Goal: Find specific page/section: Find specific page/section

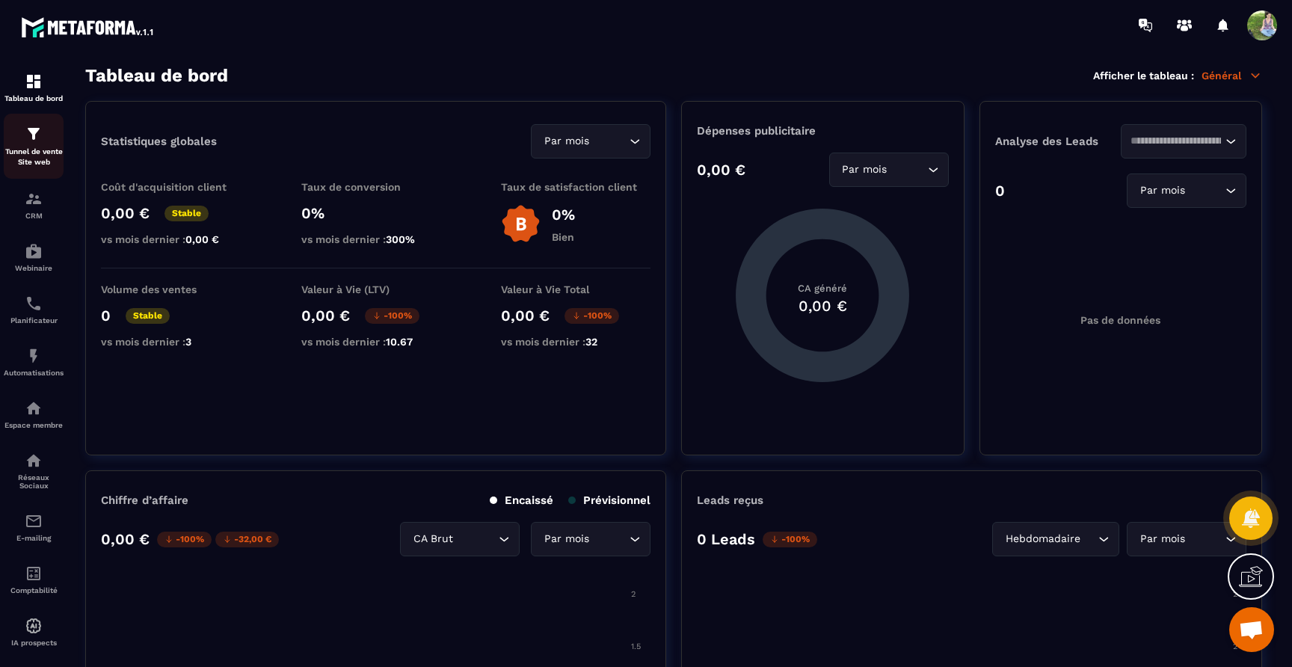
click at [43, 121] on link "Tunnel de vente Site web" at bounding box center [34, 146] width 60 height 65
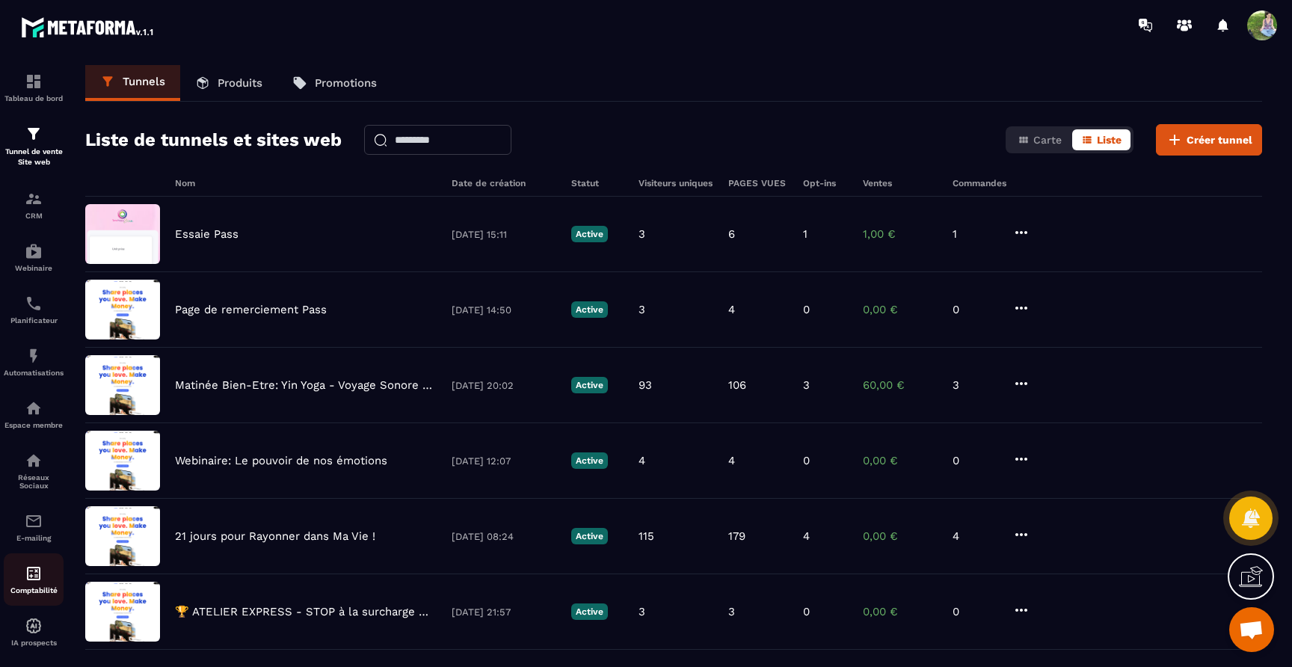
scroll to position [24, 0]
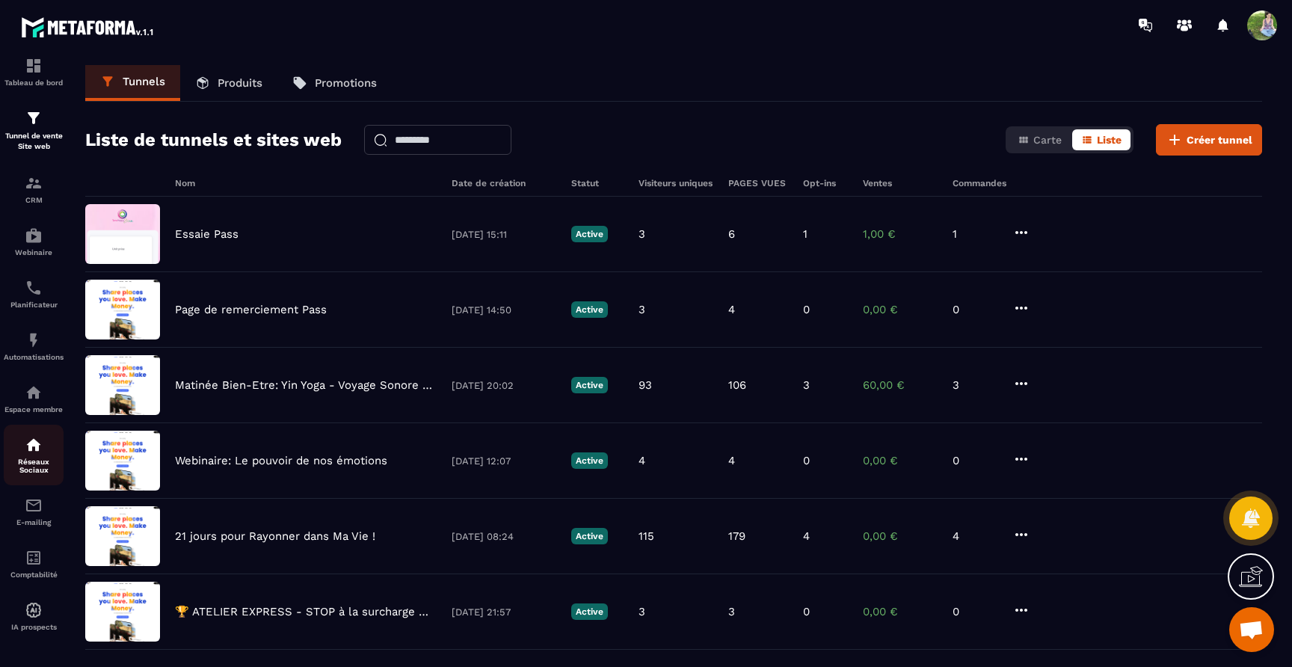
click at [40, 475] on link "Réseaux Sociaux" at bounding box center [34, 455] width 60 height 61
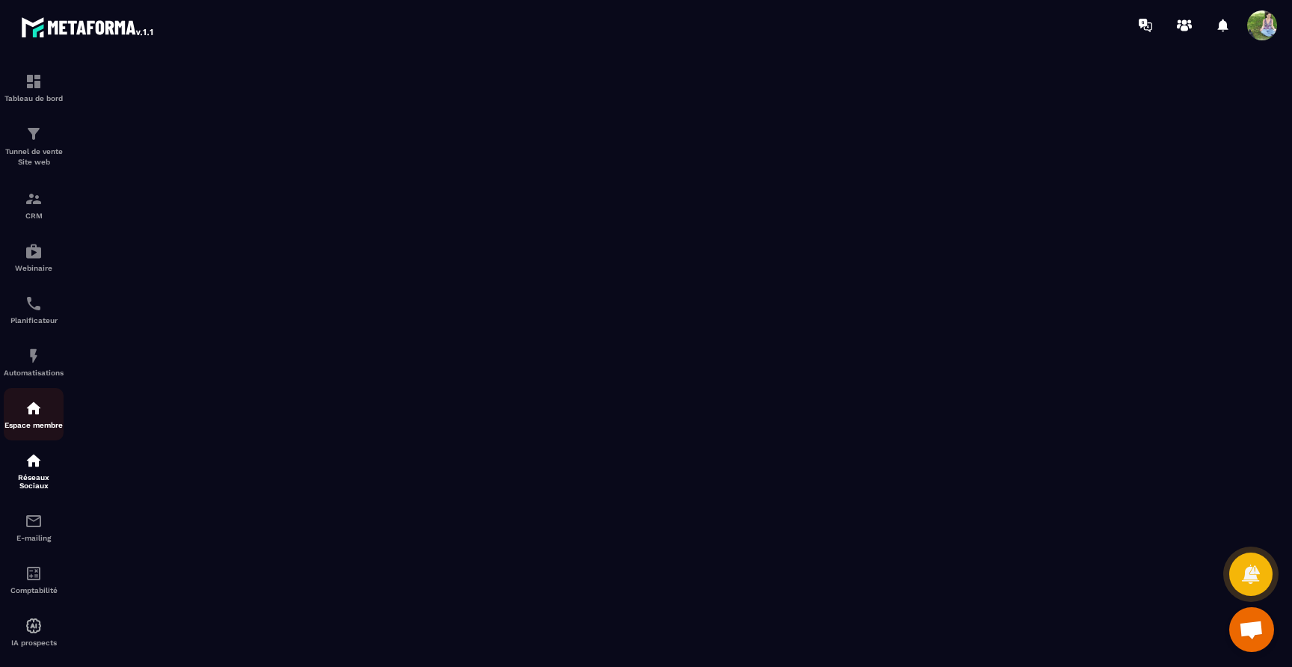
click at [38, 429] on p "Espace membre" at bounding box center [34, 425] width 60 height 8
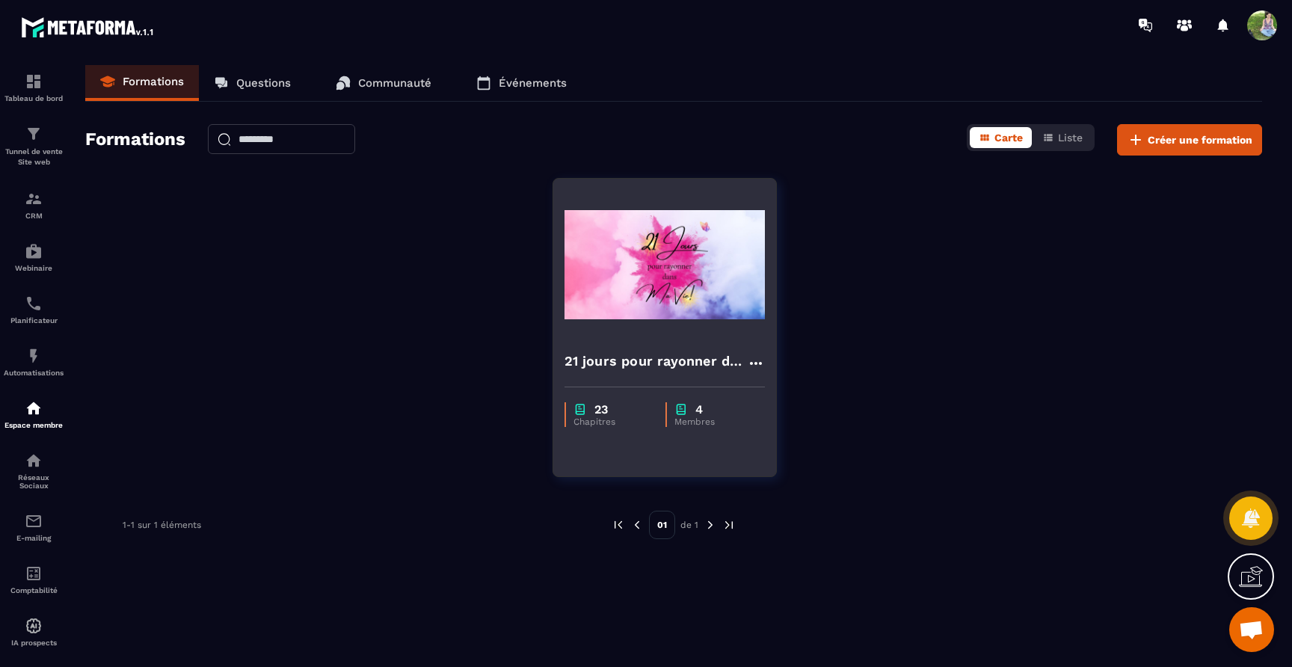
click at [596, 431] on div "23 Chapitres 4 Membres" at bounding box center [664, 406] width 223 height 63
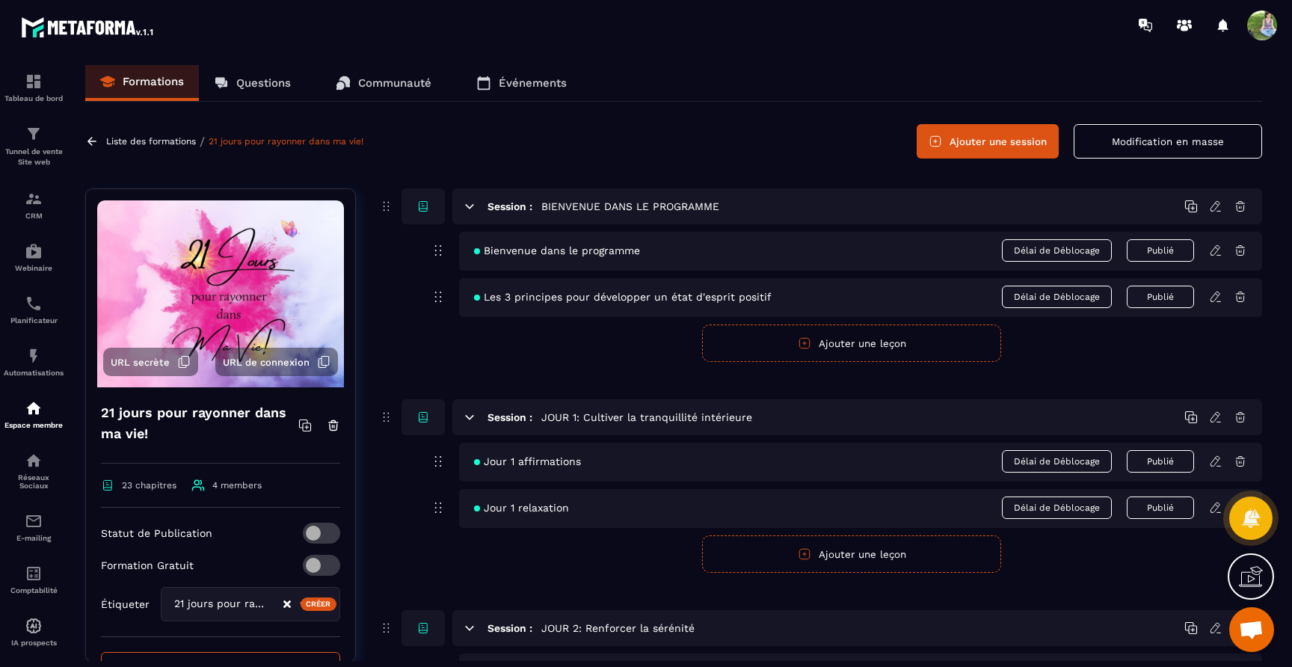
scroll to position [138, 0]
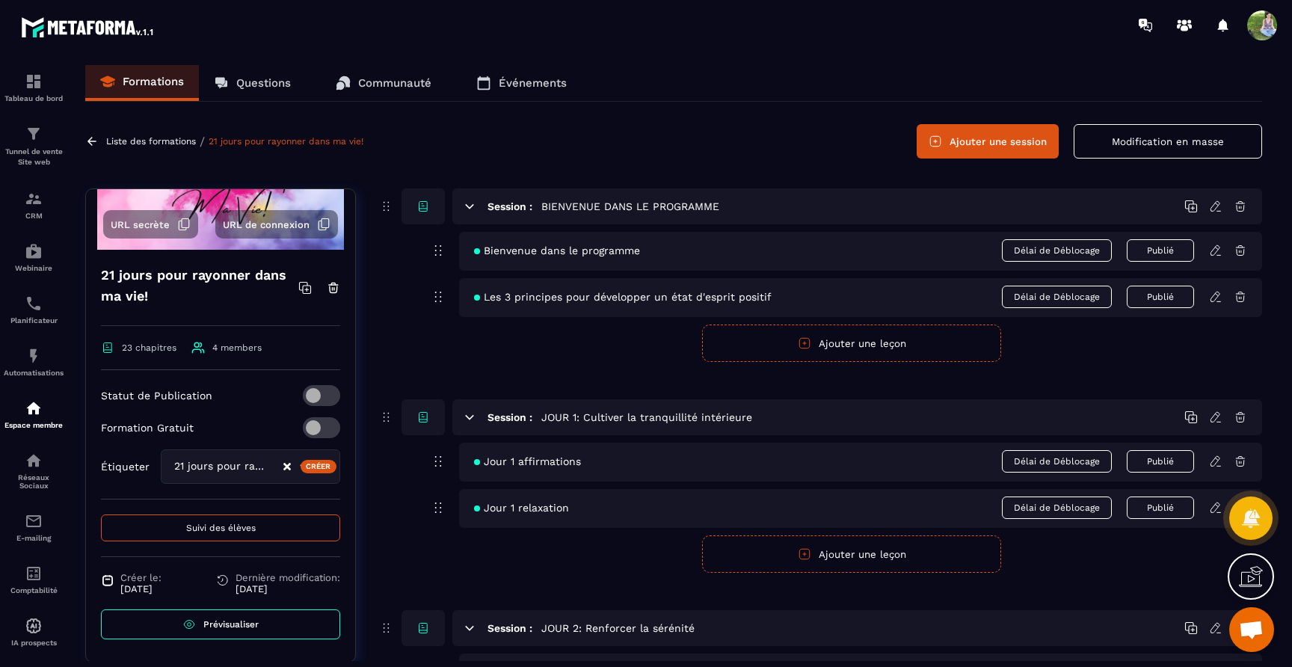
click at [202, 526] on span "Suivi des élèves" at bounding box center [221, 527] width 70 height 10
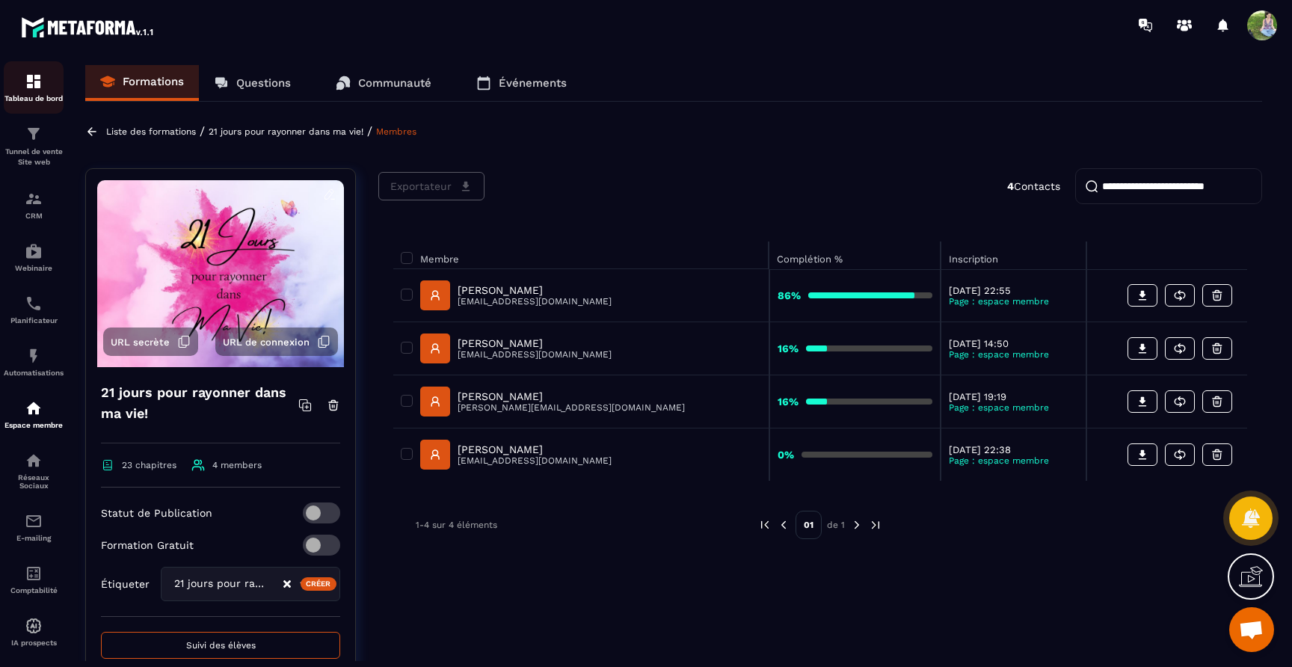
click at [31, 83] on img at bounding box center [34, 82] width 18 height 18
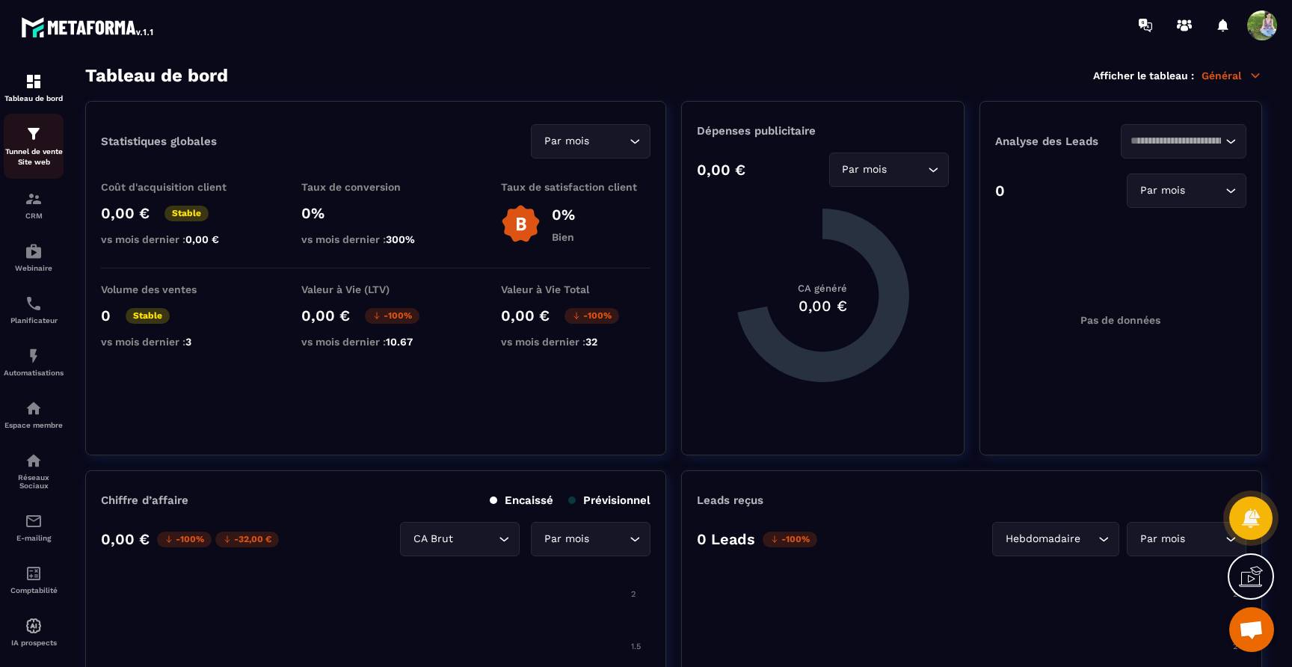
click at [28, 139] on img at bounding box center [34, 134] width 18 height 18
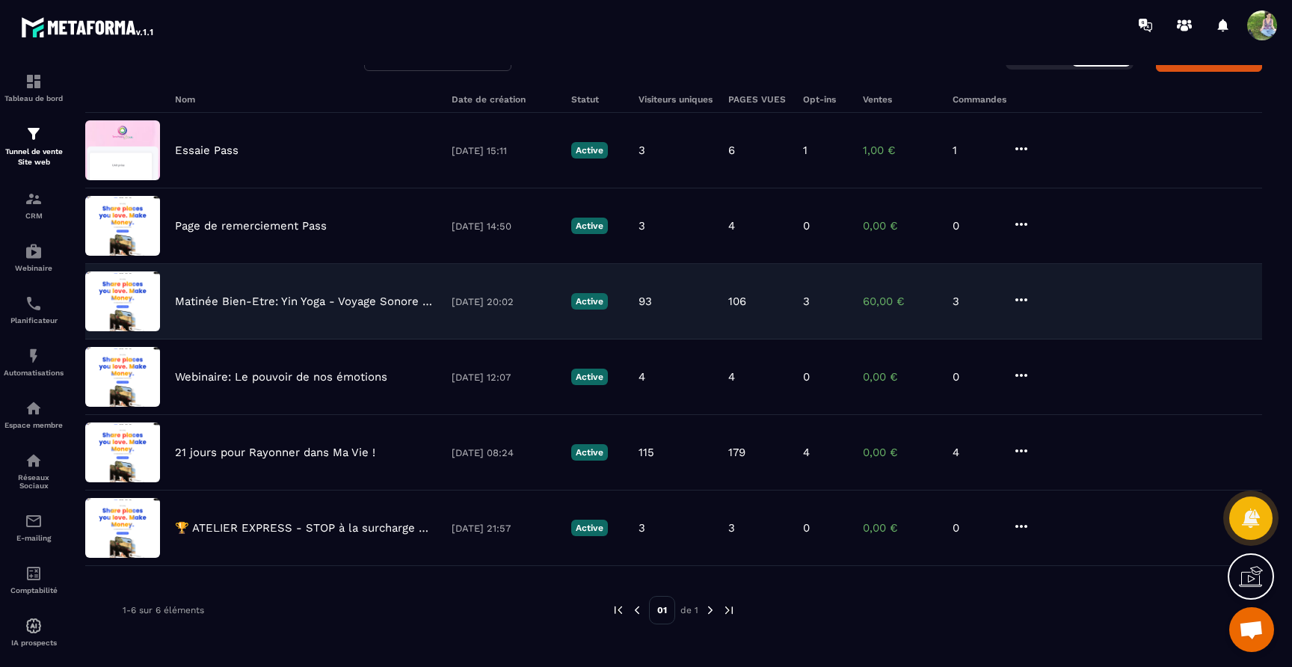
scroll to position [84, 0]
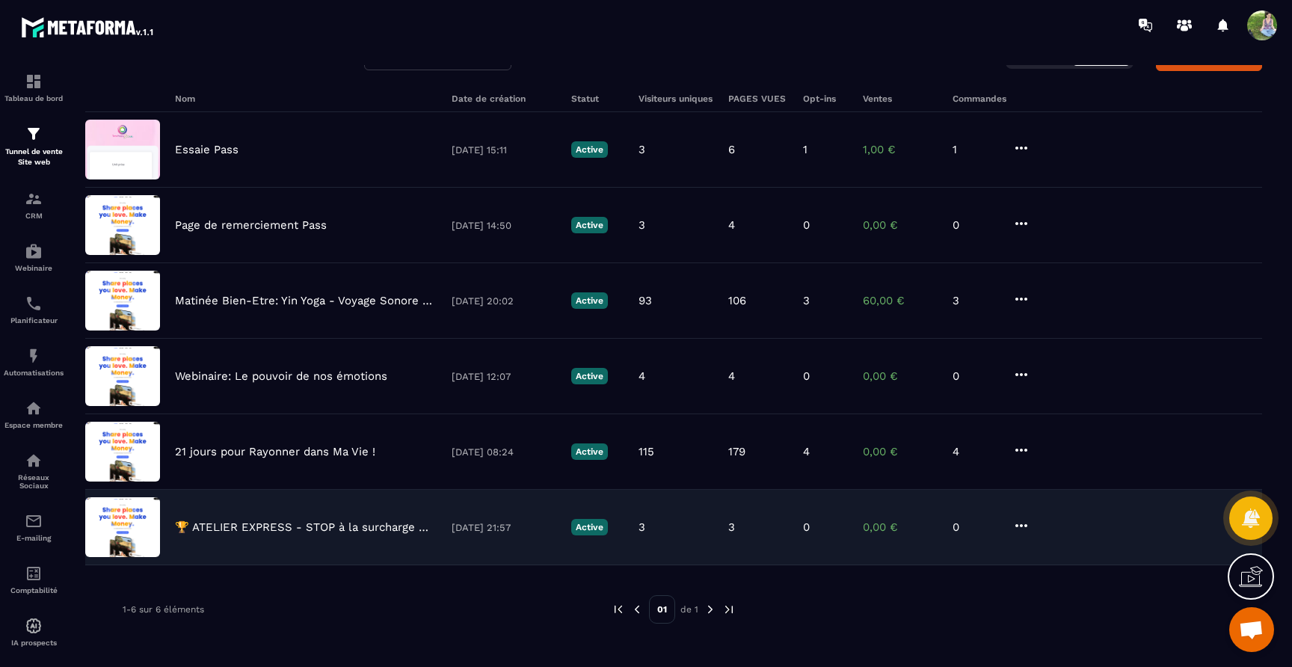
click at [233, 525] on p "🏆 ATELIER EXPRESS - STOP à la surcharge mentale" at bounding box center [306, 526] width 262 height 13
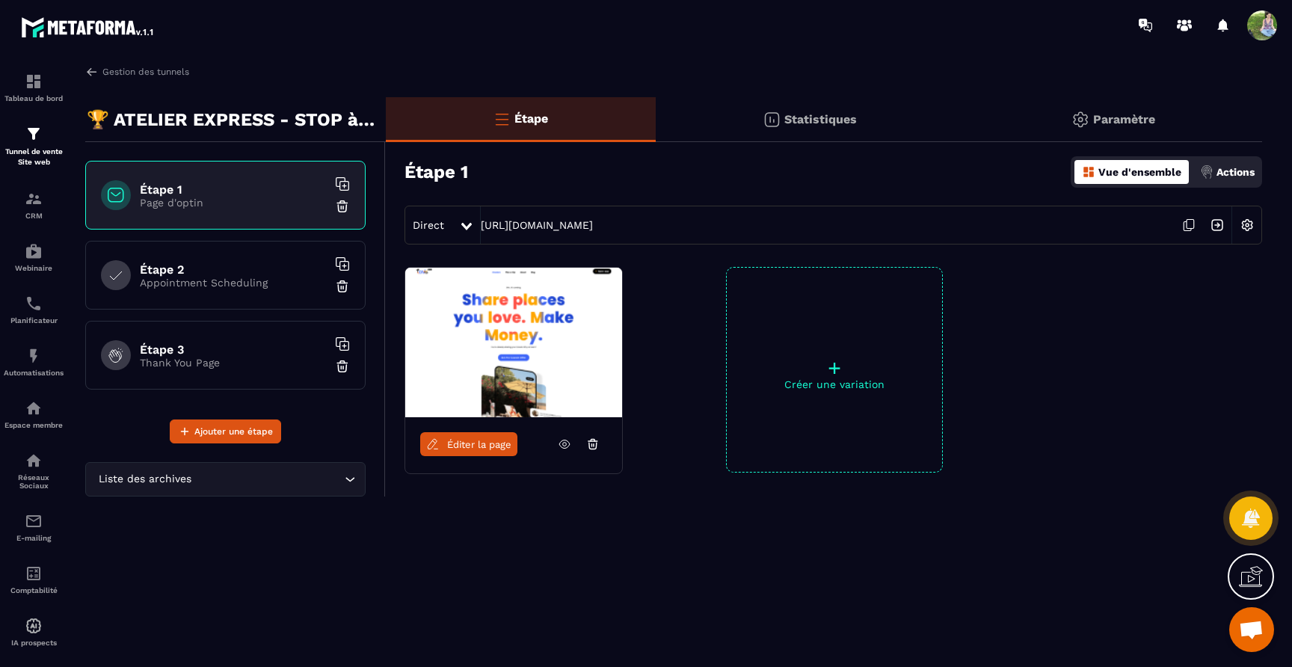
click at [434, 436] on link "Éditer la page" at bounding box center [468, 444] width 97 height 24
